Goal: Navigation & Orientation: Find specific page/section

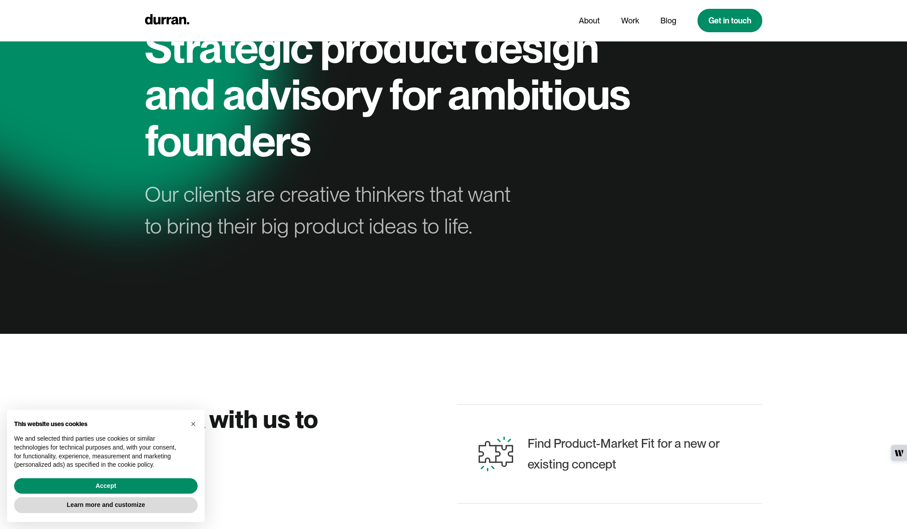
scroll to position [84, 0]
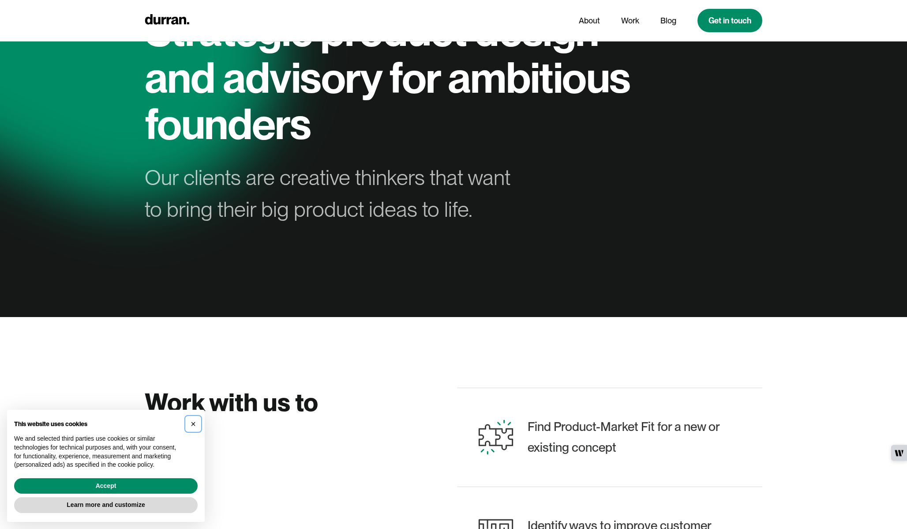
click at [193, 422] on span "×" at bounding box center [193, 424] width 5 height 10
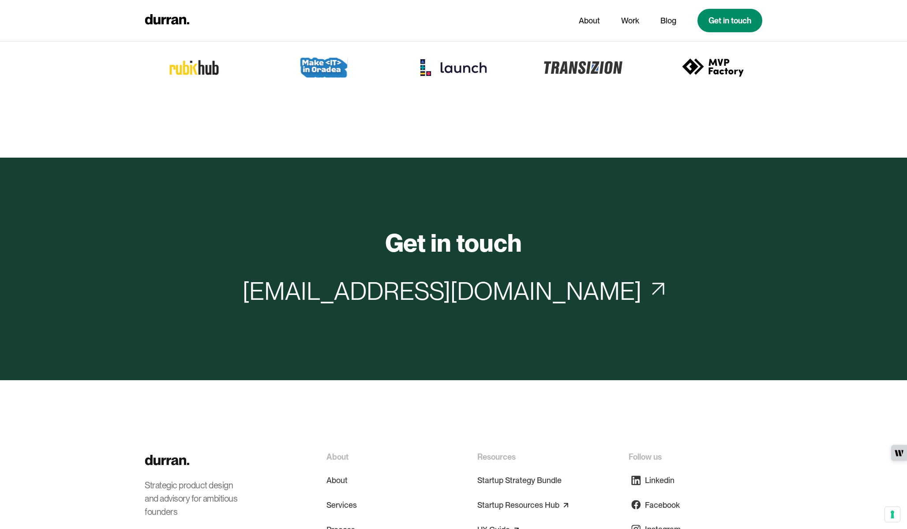
scroll to position [4196, 0]
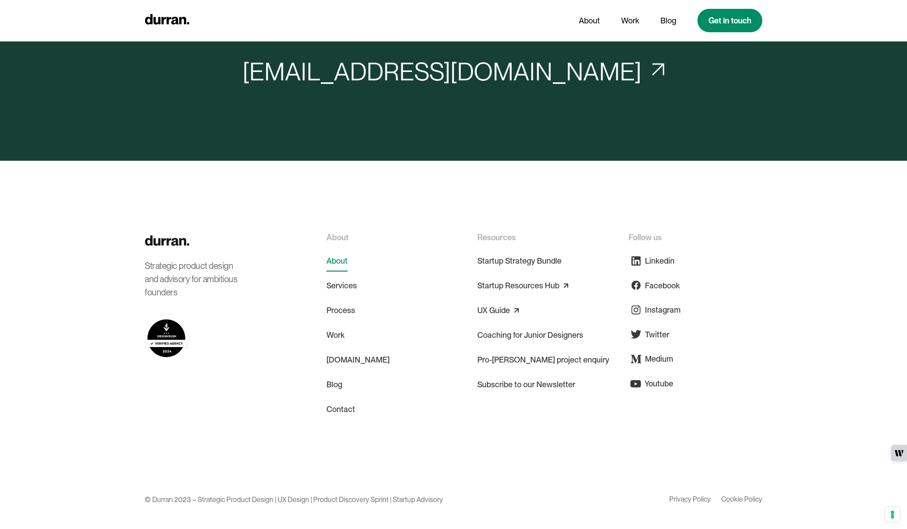
click at [341, 250] on link "About" at bounding box center [337, 260] width 21 height 21
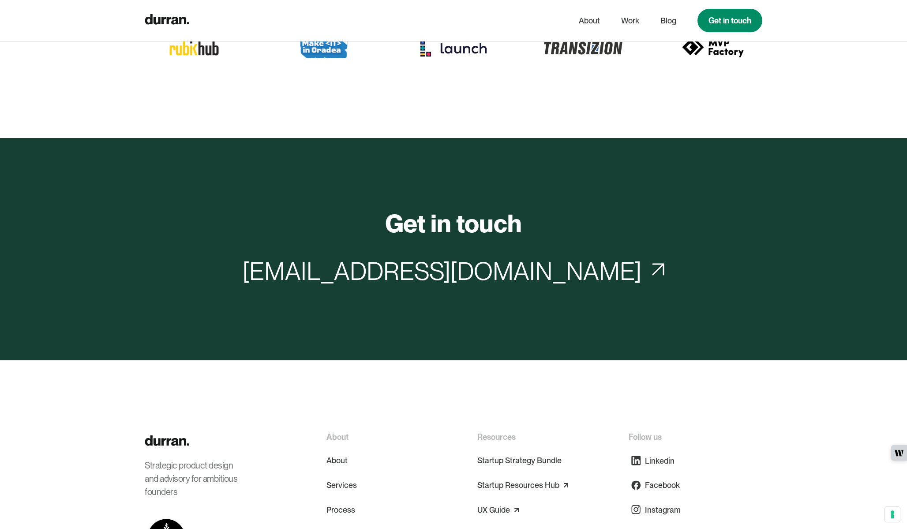
scroll to position [3745, 0]
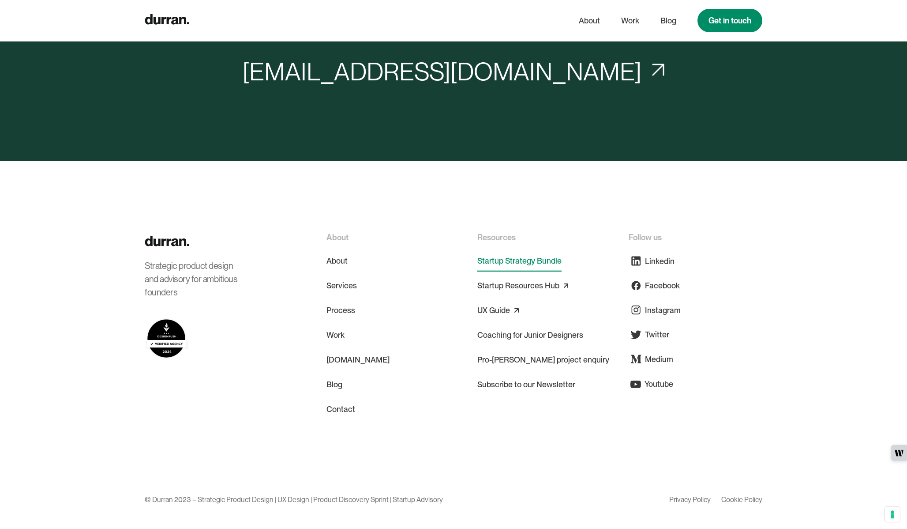
click at [507, 250] on link "Startup Strategy Bundle" at bounding box center [520, 260] width 84 height 21
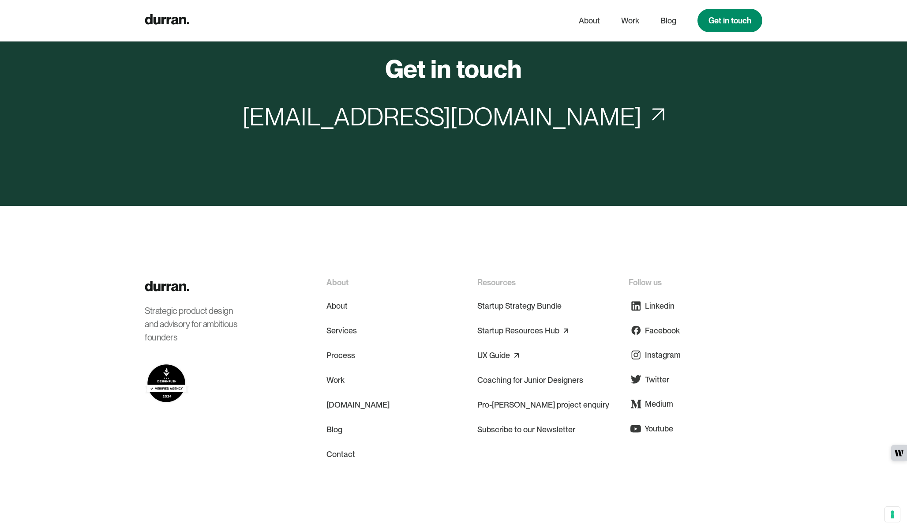
scroll to position [2295, 0]
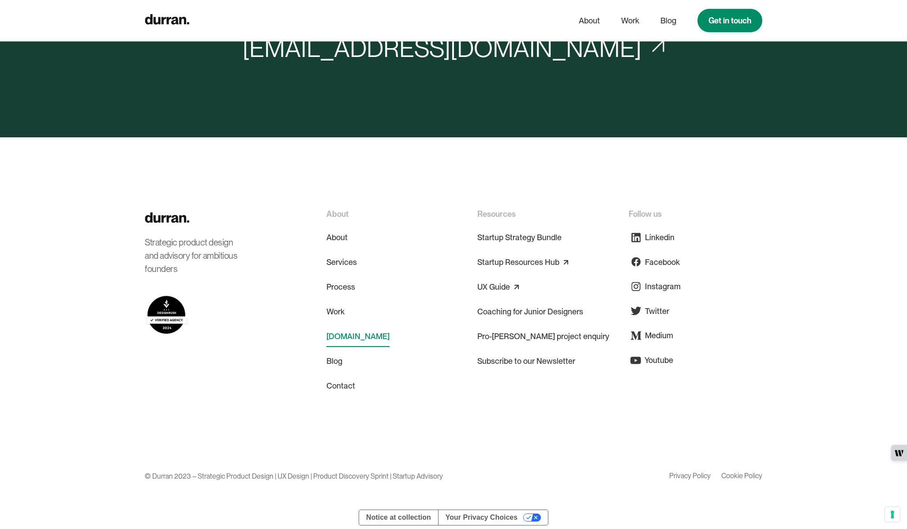
click at [365, 337] on link "[DOMAIN_NAME]" at bounding box center [358, 336] width 63 height 21
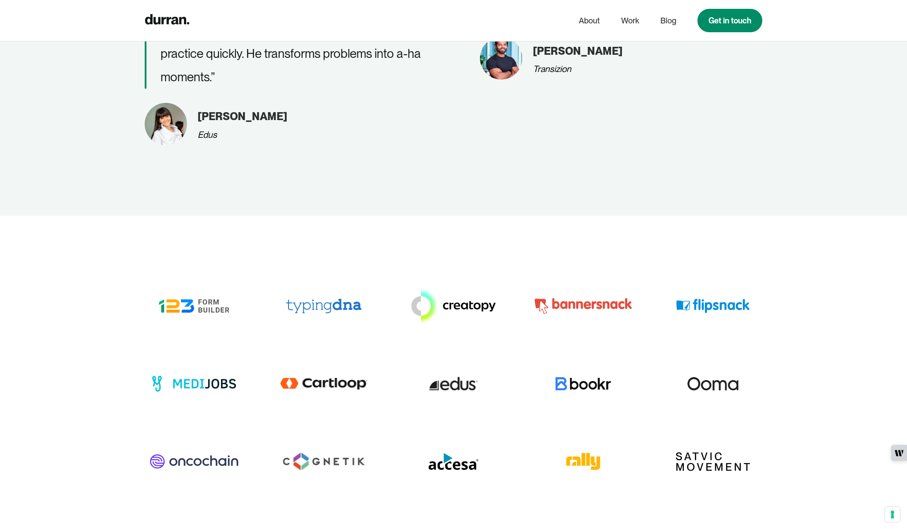
scroll to position [3874, 0]
